Goal: Find specific page/section

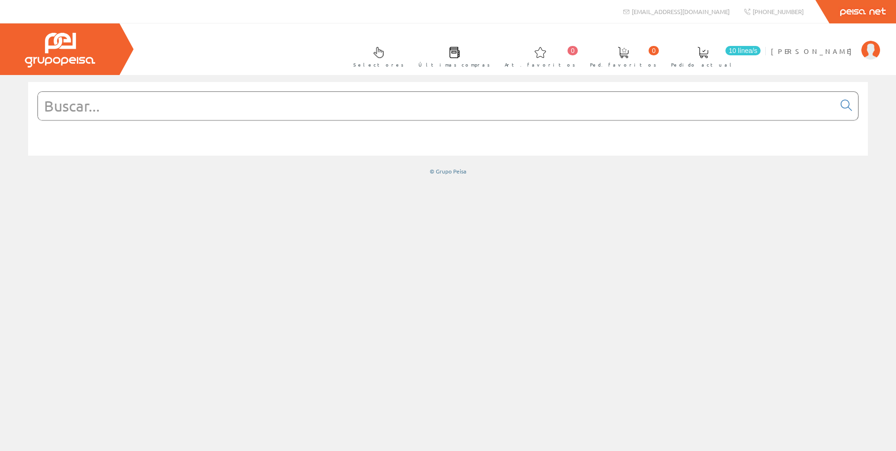
drag, startPoint x: 472, startPoint y: 124, endPoint x: 472, endPoint y: 115, distance: 8.9
click at [472, 123] on form at bounding box center [447, 119] width 821 height 57
click at [472, 114] on input "text" at bounding box center [436, 106] width 797 height 28
paste input "1346000800"
type input "1346000800"
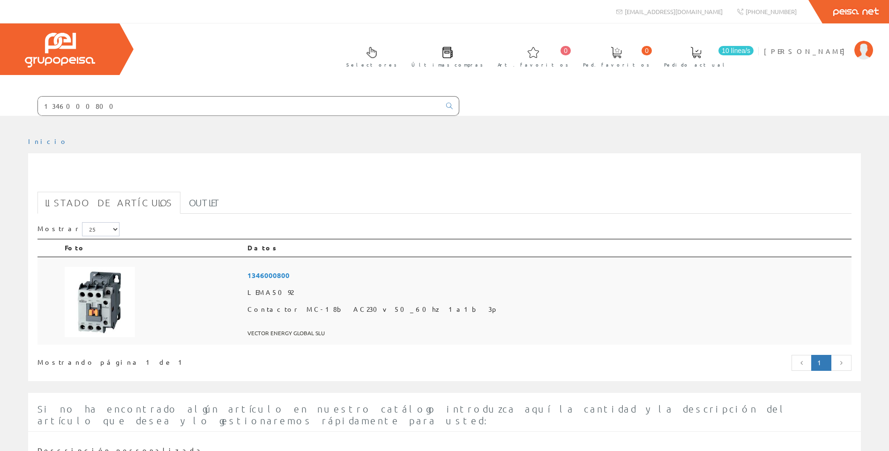
click at [234, 281] on td at bounding box center [152, 301] width 183 height 88
